Goal: Check status

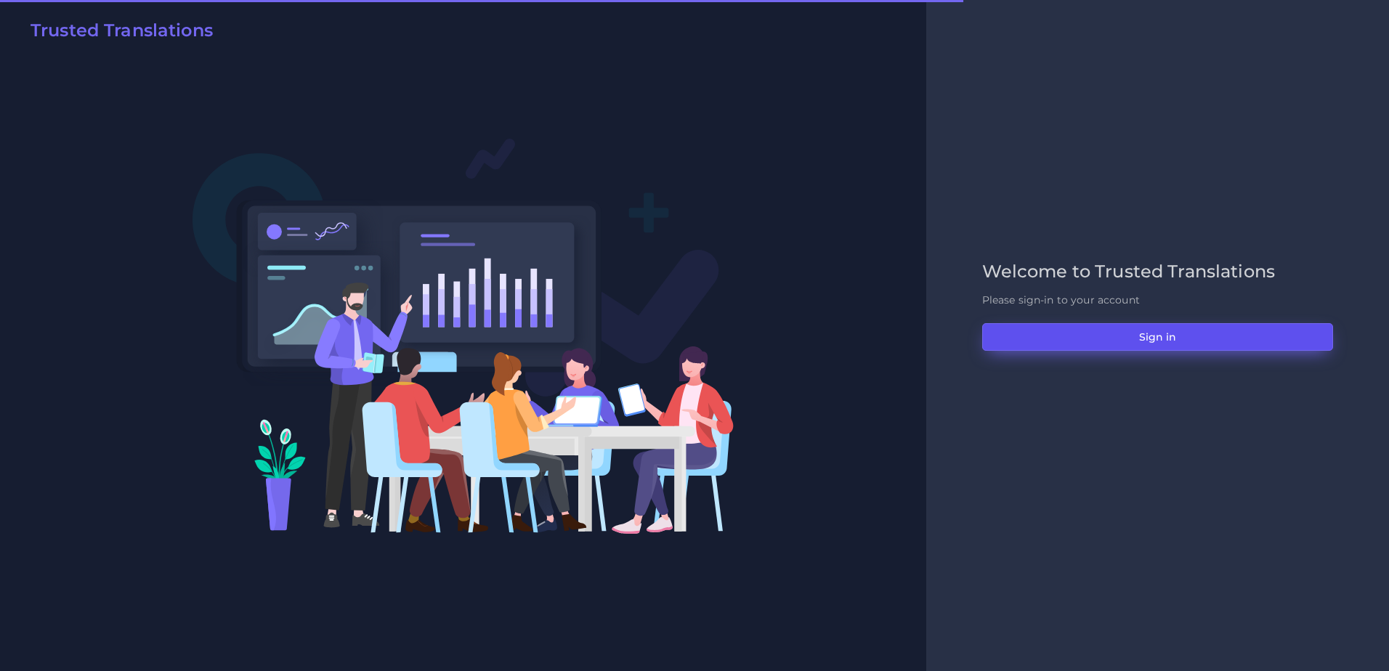
click at [1020, 329] on button "Sign in" at bounding box center [1157, 337] width 351 height 28
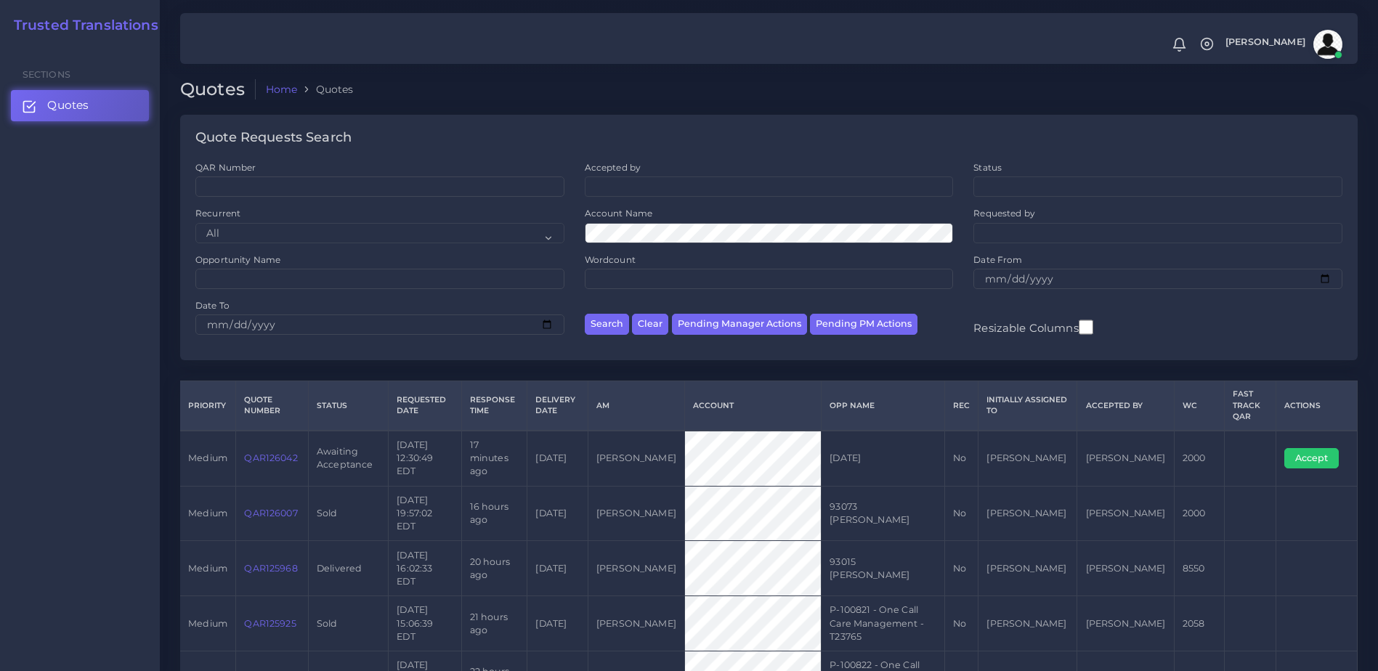
click at [280, 453] on link "QAR126042" at bounding box center [270, 458] width 53 height 11
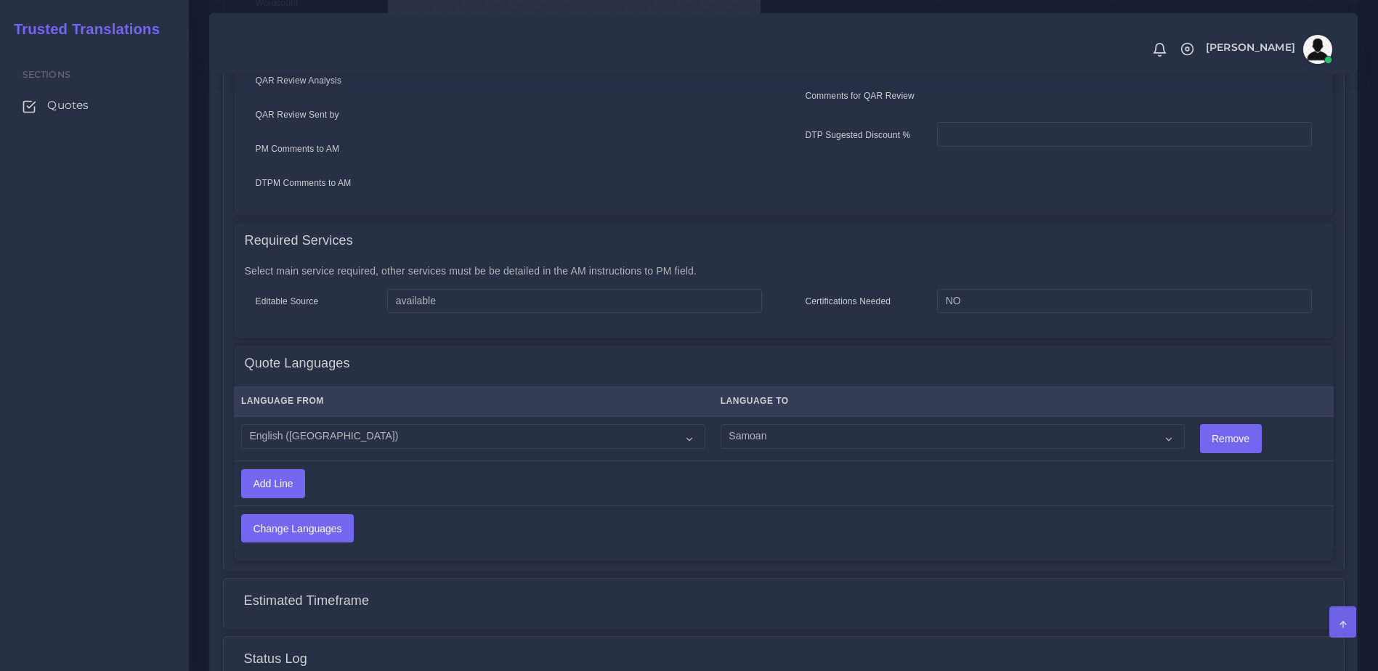
scroll to position [527, 0]
